Goal: Task Accomplishment & Management: Use online tool/utility

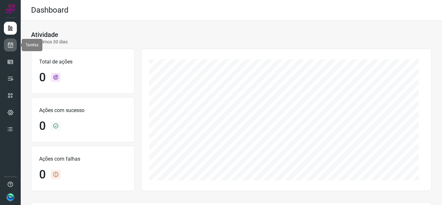
click at [16, 41] on link at bounding box center [10, 45] width 13 height 13
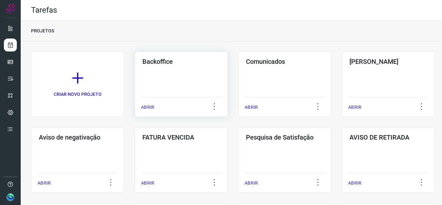
click at [184, 59] on h3 "Backoffice" at bounding box center [181, 62] width 78 height 8
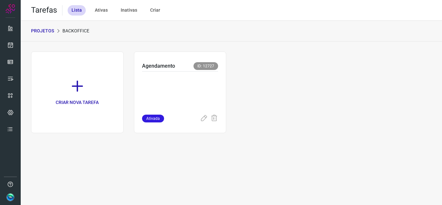
click at [181, 66] on div "Agendamento ID: 12727" at bounding box center [180, 66] width 76 height 9
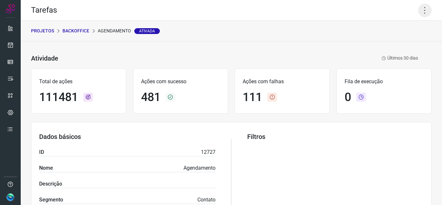
click at [426, 13] on icon at bounding box center [425, 11] width 14 height 14
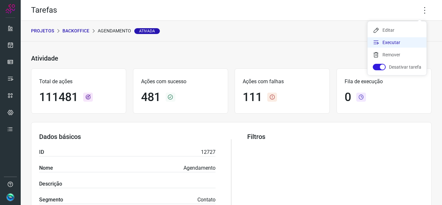
click at [386, 44] on li "Executar" at bounding box center [397, 42] width 59 height 10
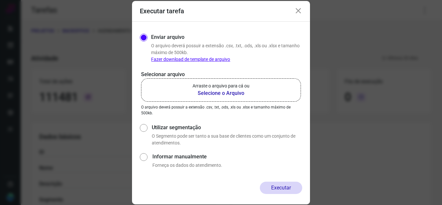
click at [193, 82] on label "Arraste o arquivo para cá ou Selecione o Arquivo" at bounding box center [221, 89] width 160 height 23
click at [0, 0] on input "Arraste o arquivo para cá ou Selecione o Arquivo" at bounding box center [0, 0] width 0 height 0
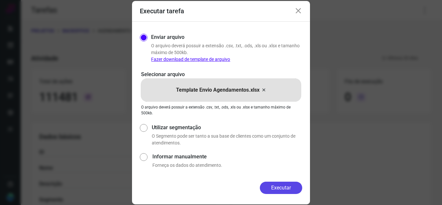
click at [287, 190] on button "Executar" at bounding box center [281, 188] width 42 height 12
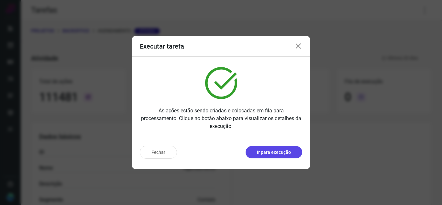
click at [274, 151] on p "Ir para execução" at bounding box center [274, 152] width 34 height 7
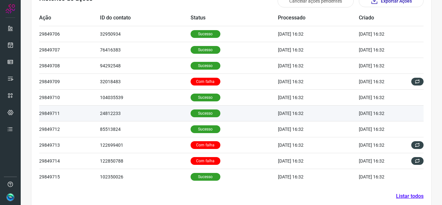
scroll to position [222, 0]
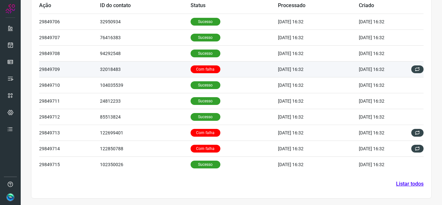
click at [225, 73] on td "Com falha" at bounding box center [235, 69] width 88 height 16
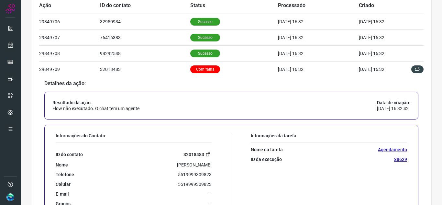
click at [203, 154] on link "32018483" at bounding box center [198, 154] width 28 height 7
click at [182, 174] on p "5519999309823" at bounding box center [195, 175] width 34 height 6
copy p "5519999309823"
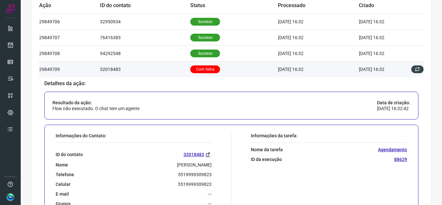
click at [211, 66] on p "Com falha" at bounding box center [205, 69] width 30 height 8
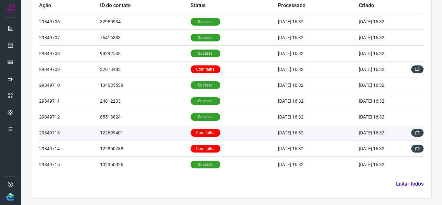
click at [213, 136] on td "Com falha" at bounding box center [235, 133] width 88 height 16
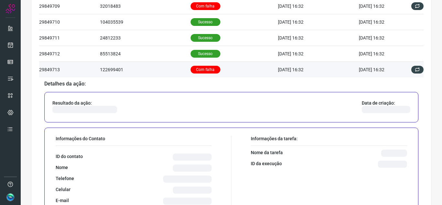
scroll to position [286, 0]
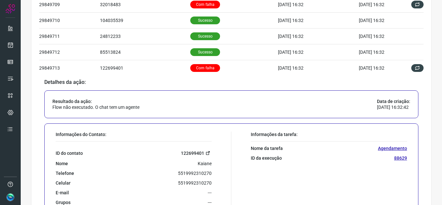
click at [201, 154] on link "122699401" at bounding box center [196, 152] width 31 height 7
click at [202, 173] on p "5519992310270" at bounding box center [195, 173] width 34 height 6
copy p "5519992310270"
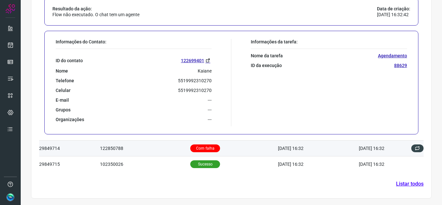
click at [202, 147] on p "Com falha" at bounding box center [205, 148] width 30 height 8
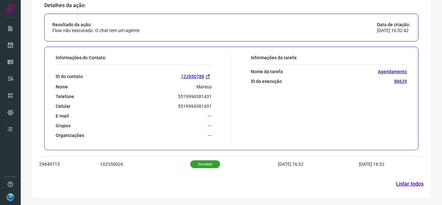
scroll to position [379, 0]
click at [414, 183] on link "Listar todos" at bounding box center [410, 184] width 28 height 8
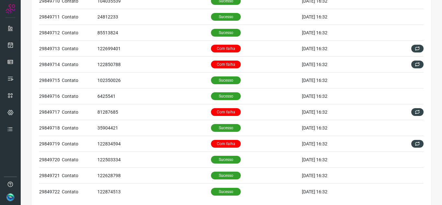
scroll to position [139, 0]
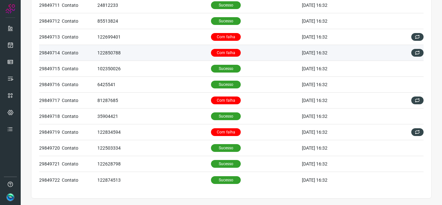
click at [229, 48] on td "Com falha" at bounding box center [256, 53] width 91 height 16
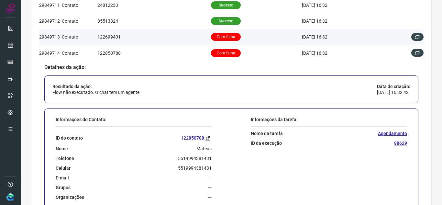
click at [238, 42] on td "Com falha" at bounding box center [256, 37] width 91 height 16
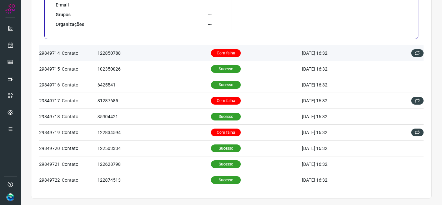
click at [229, 55] on p "Com falha" at bounding box center [226, 53] width 30 height 8
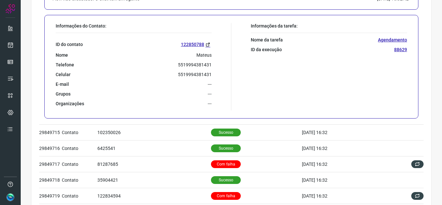
scroll to position [236, 0]
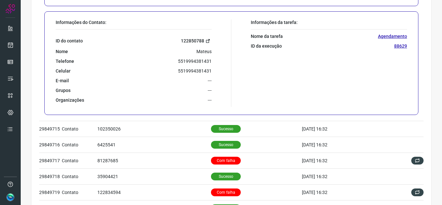
click at [207, 41] on icon at bounding box center [208, 41] width 5 height 5
click at [186, 62] on p "5519994381431" at bounding box center [195, 61] width 34 height 6
copy p "5519994381431"
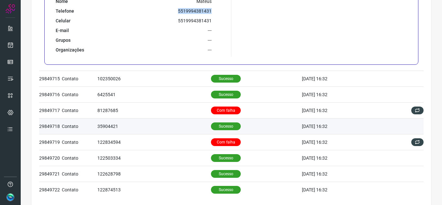
scroll to position [296, 0]
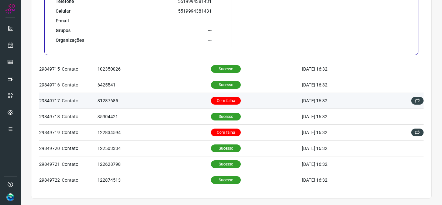
click at [241, 99] on td "Com falha" at bounding box center [256, 101] width 91 height 16
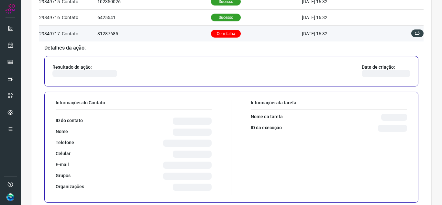
scroll to position [236, 0]
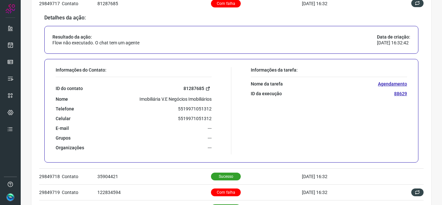
click at [207, 90] on icon at bounding box center [208, 88] width 5 height 5
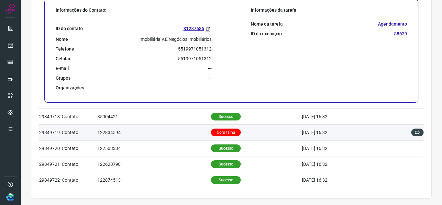
click at [229, 133] on p "Com falha" at bounding box center [226, 133] width 30 height 8
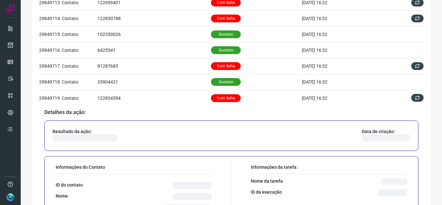
scroll to position [268, 0]
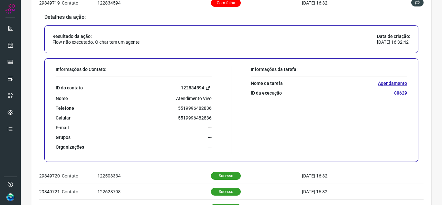
click at [209, 88] on link "122834594" at bounding box center [196, 87] width 31 height 7
click at [188, 107] on p "5519996482836" at bounding box center [195, 108] width 34 height 6
copy p "5519996482836"
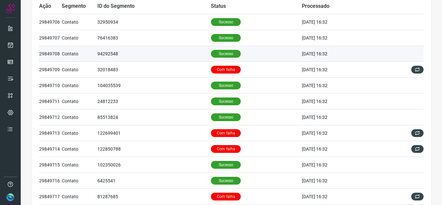
scroll to position [0, 0]
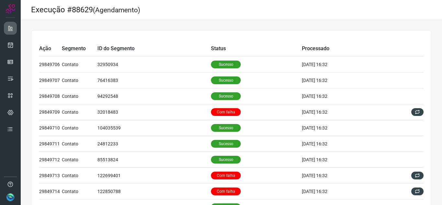
click at [15, 27] on link at bounding box center [10, 28] width 13 height 13
